Goal: Navigation & Orientation: Find specific page/section

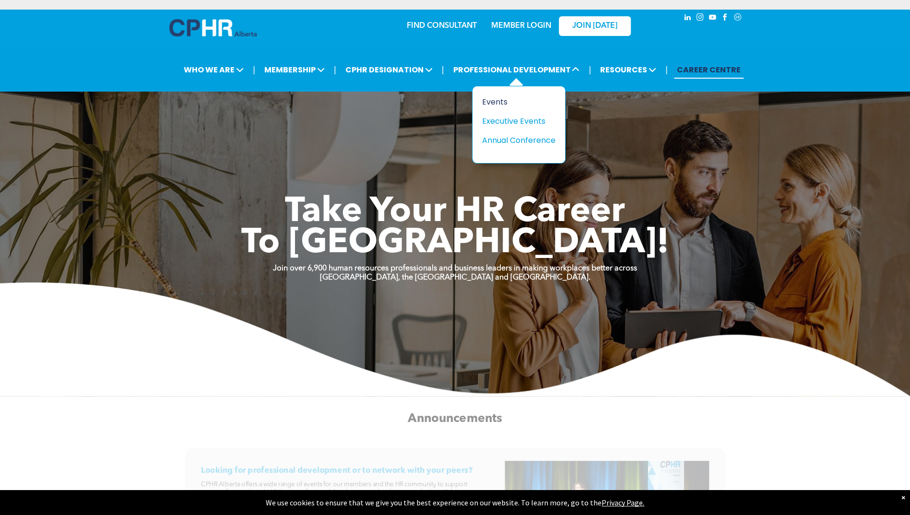
click at [498, 102] on div "Events" at bounding box center [515, 102] width 66 height 12
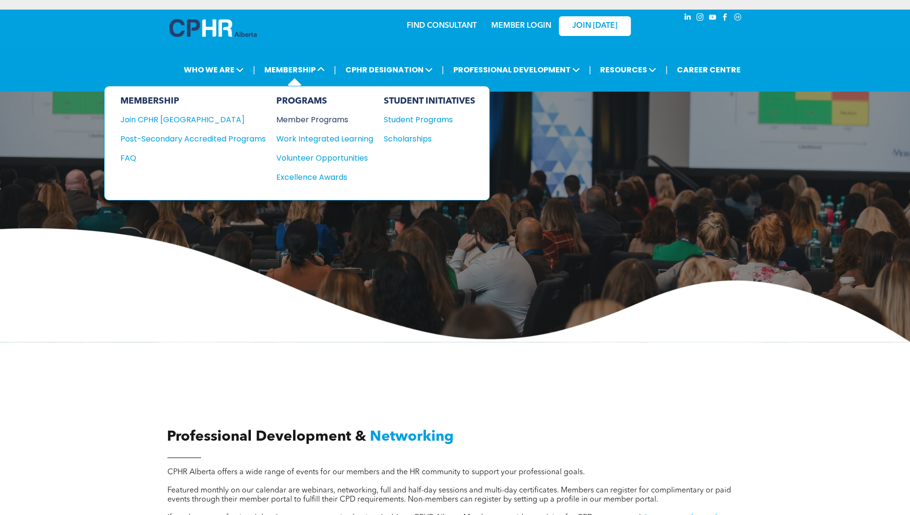
click at [316, 122] on div "Member Programs" at bounding box center [319, 120] width 87 height 12
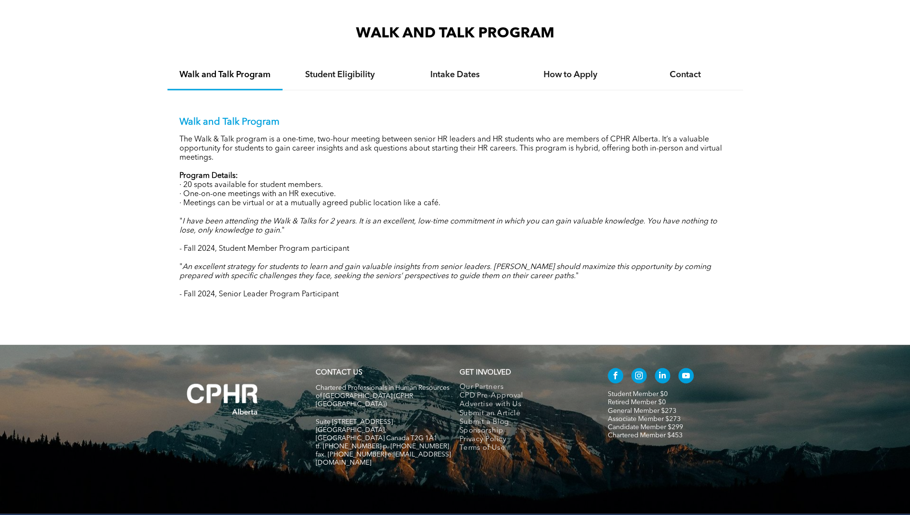
scroll to position [970, 0]
